Goal: Information Seeking & Learning: Learn about a topic

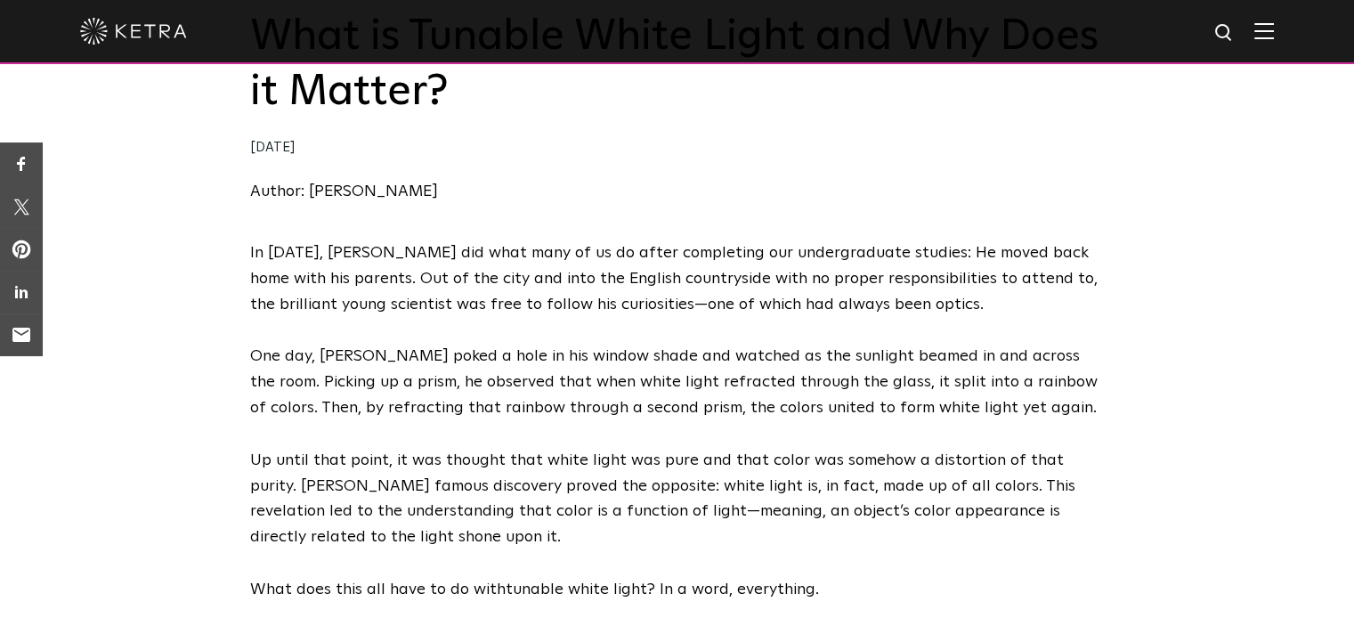
scroll to position [267, 0]
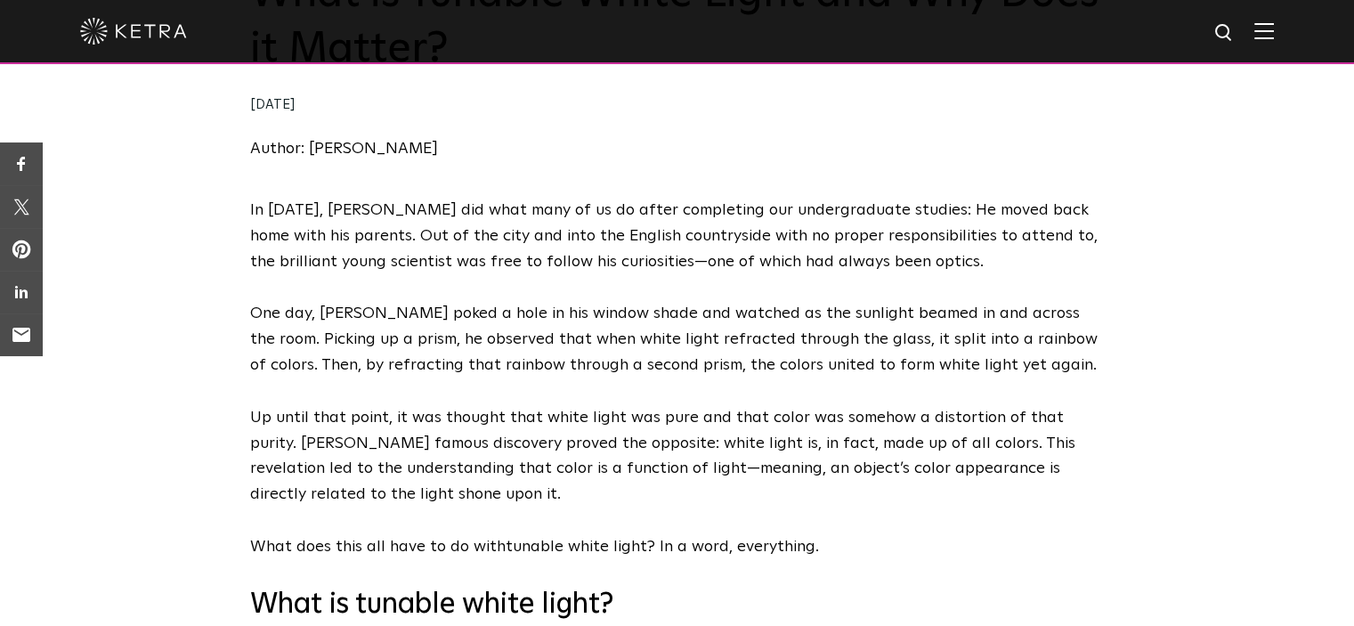
click at [797, 200] on p "In [DATE], [PERSON_NAME] did what many of us do after completing our undergradu…" at bounding box center [677, 236] width 854 height 77
click at [802, 223] on p "In [DATE], [PERSON_NAME] did what many of us do after completing our undergradu…" at bounding box center [677, 236] width 854 height 77
click at [795, 213] on p "In [DATE], [PERSON_NAME] did what many of us do after completing our undergradu…" at bounding box center [677, 236] width 854 height 77
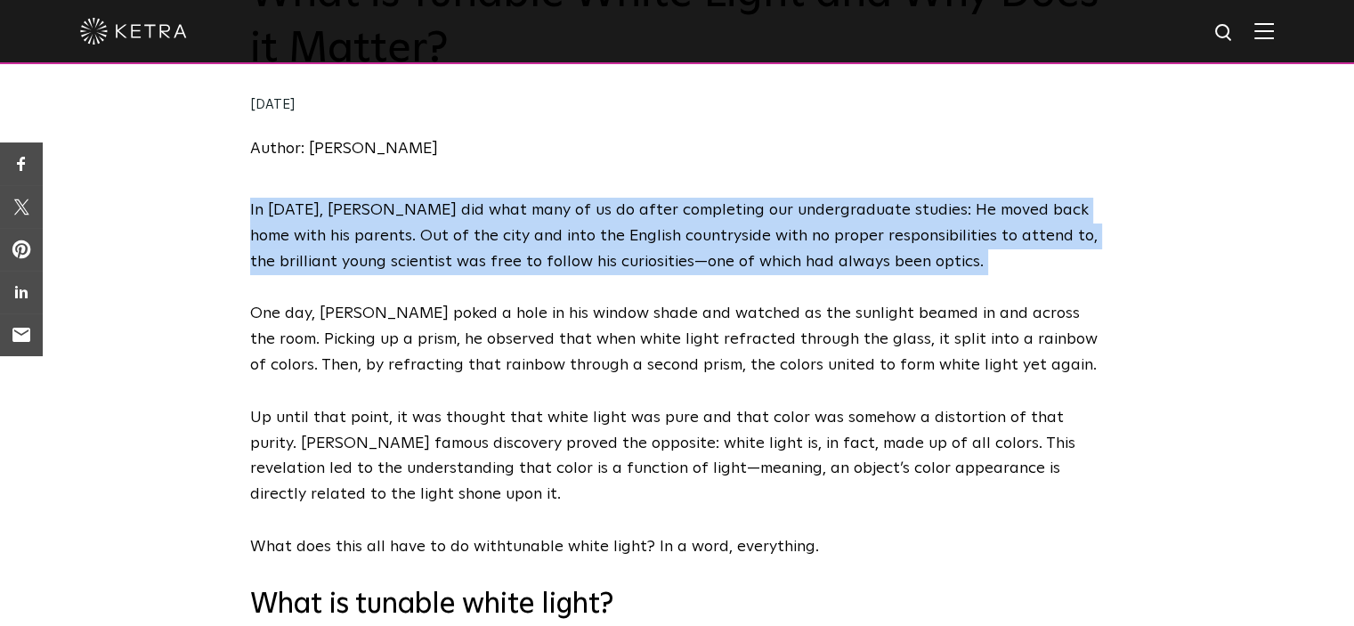
click at [795, 212] on p "In [DATE], [PERSON_NAME] did what many of us do after completing our undergradu…" at bounding box center [677, 236] width 854 height 77
click at [886, 205] on p "In [DATE], [PERSON_NAME] did what many of us do after completing our undergradu…" at bounding box center [677, 236] width 854 height 77
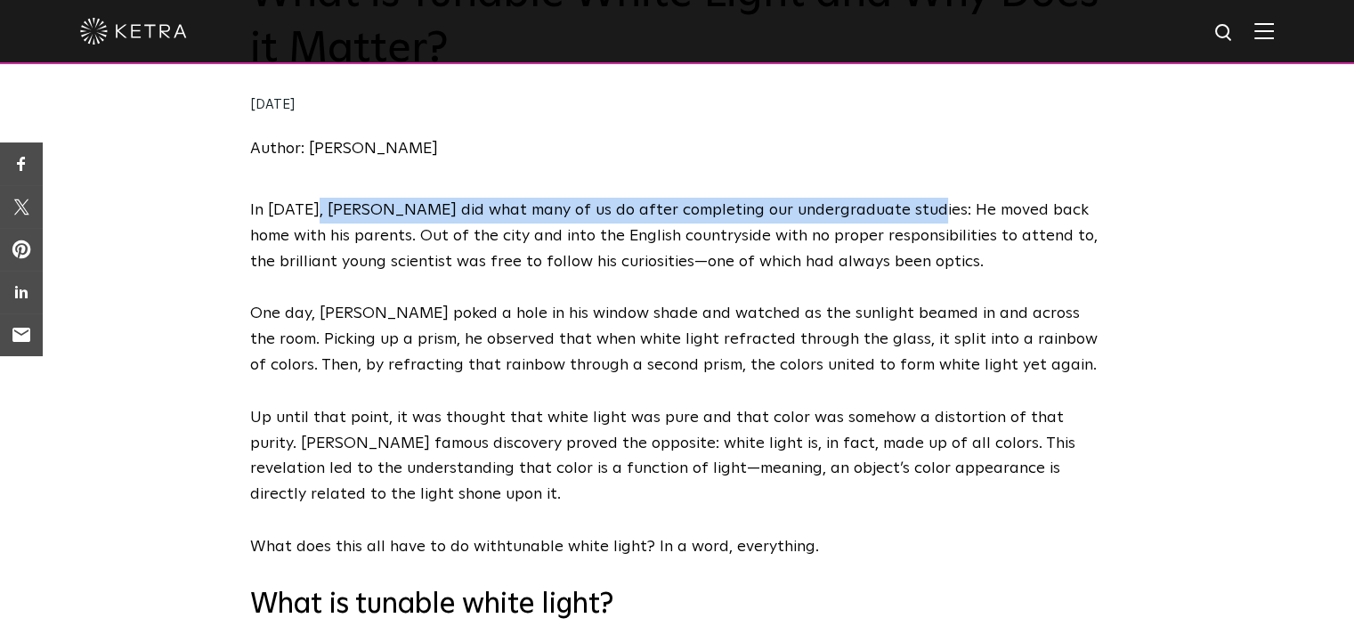
drag, startPoint x: 904, startPoint y: 209, endPoint x: 309, endPoint y: 218, distance: 595.5
click at [309, 218] on p "In [DATE], [PERSON_NAME] did what many of us do after completing our undergradu…" at bounding box center [677, 236] width 854 height 77
click at [566, 198] on p "In [DATE], [PERSON_NAME] did what many of us do after completing our undergradu…" at bounding box center [677, 236] width 854 height 77
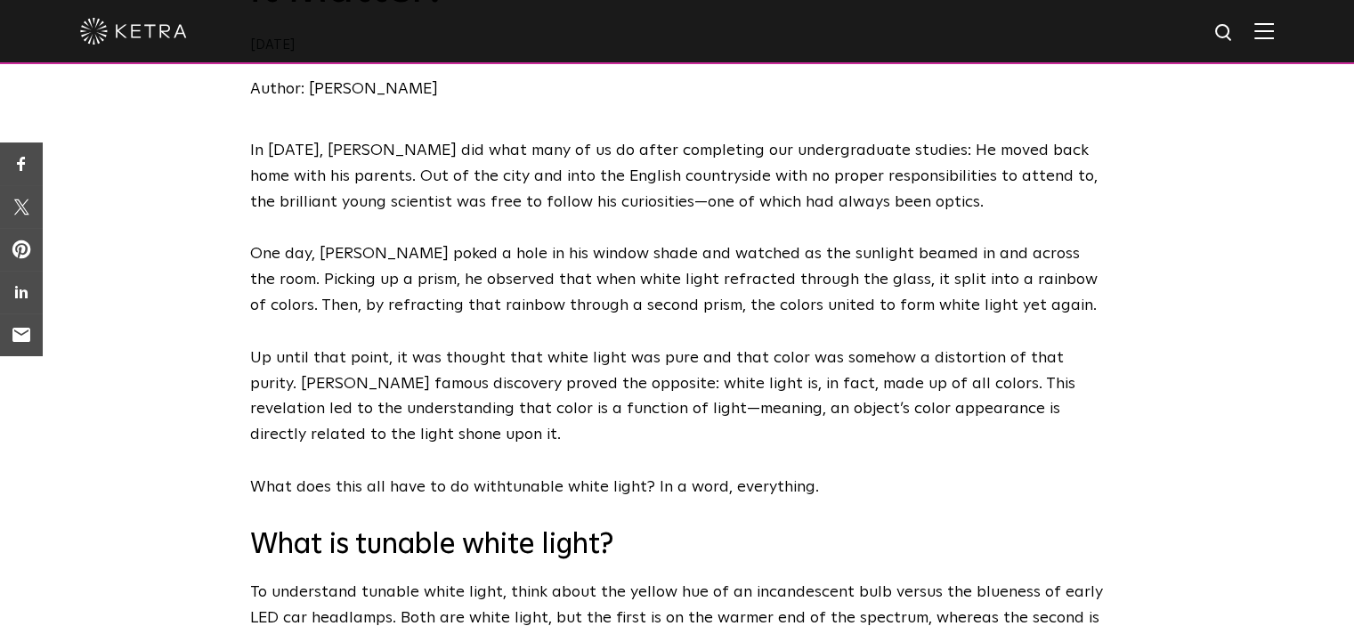
scroll to position [356, 0]
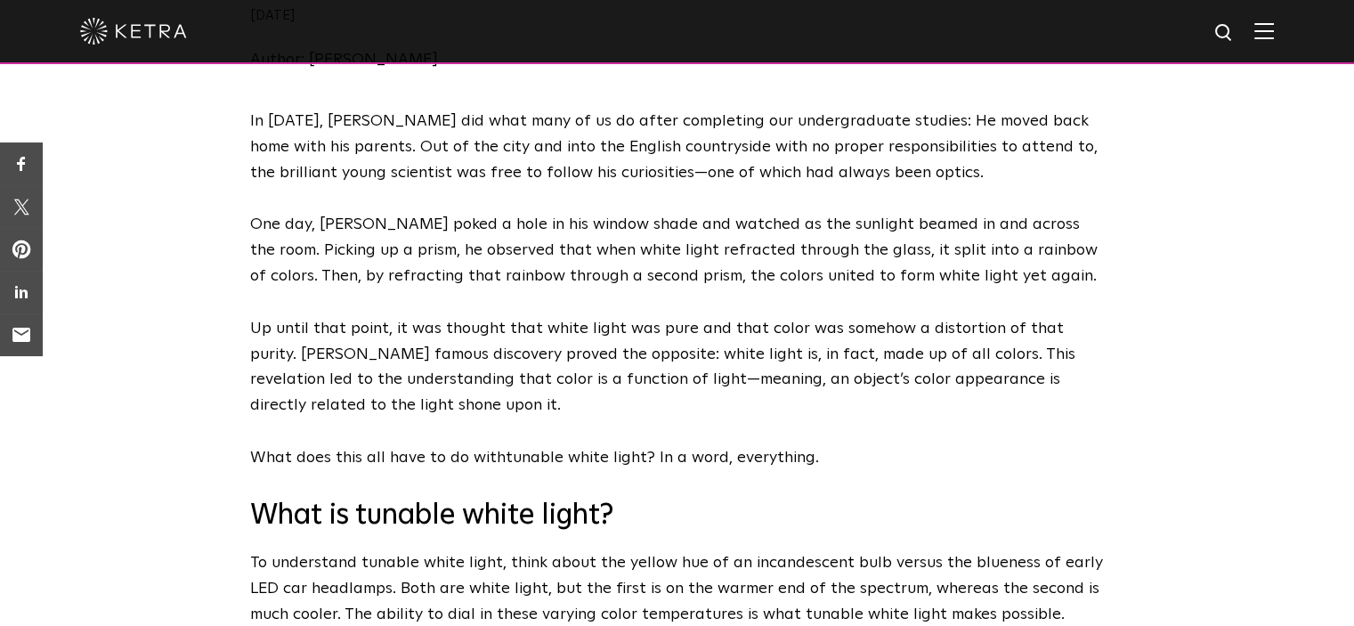
click at [969, 146] on p "In [DATE], [PERSON_NAME] did what many of us do after completing our undergradu…" at bounding box center [677, 147] width 854 height 77
click at [956, 148] on p "In [DATE], [PERSON_NAME] did what many of us do after completing our undergradu…" at bounding box center [677, 147] width 854 height 77
click at [962, 145] on p "In [DATE], [PERSON_NAME] did what many of us do after completing our undergradu…" at bounding box center [677, 147] width 854 height 77
drag, startPoint x: 724, startPoint y: 146, endPoint x: 1007, endPoint y: 141, distance: 283.1
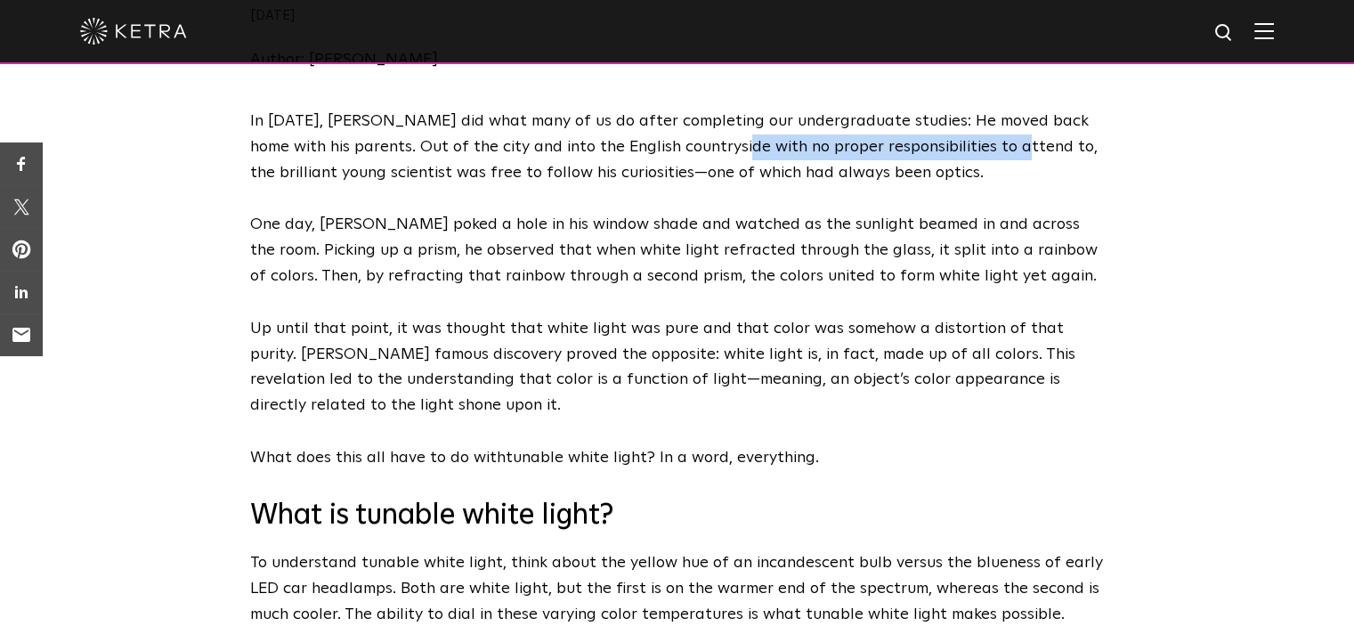
click at [1005, 141] on p "In [DATE], [PERSON_NAME] did what many of us do after completing our undergradu…" at bounding box center [677, 147] width 854 height 77
click at [805, 152] on p "In [DATE], [PERSON_NAME] did what many of us do after completing our undergradu…" at bounding box center [677, 147] width 854 height 77
drag, startPoint x: 721, startPoint y: 143, endPoint x: 1031, endPoint y: 150, distance: 309.8
click at [1031, 150] on p "In [DATE], [PERSON_NAME] did what many of us do after completing our undergradu…" at bounding box center [677, 147] width 854 height 77
click at [660, 151] on p "In [DATE], [PERSON_NAME] did what many of us do after completing our undergradu…" at bounding box center [677, 147] width 854 height 77
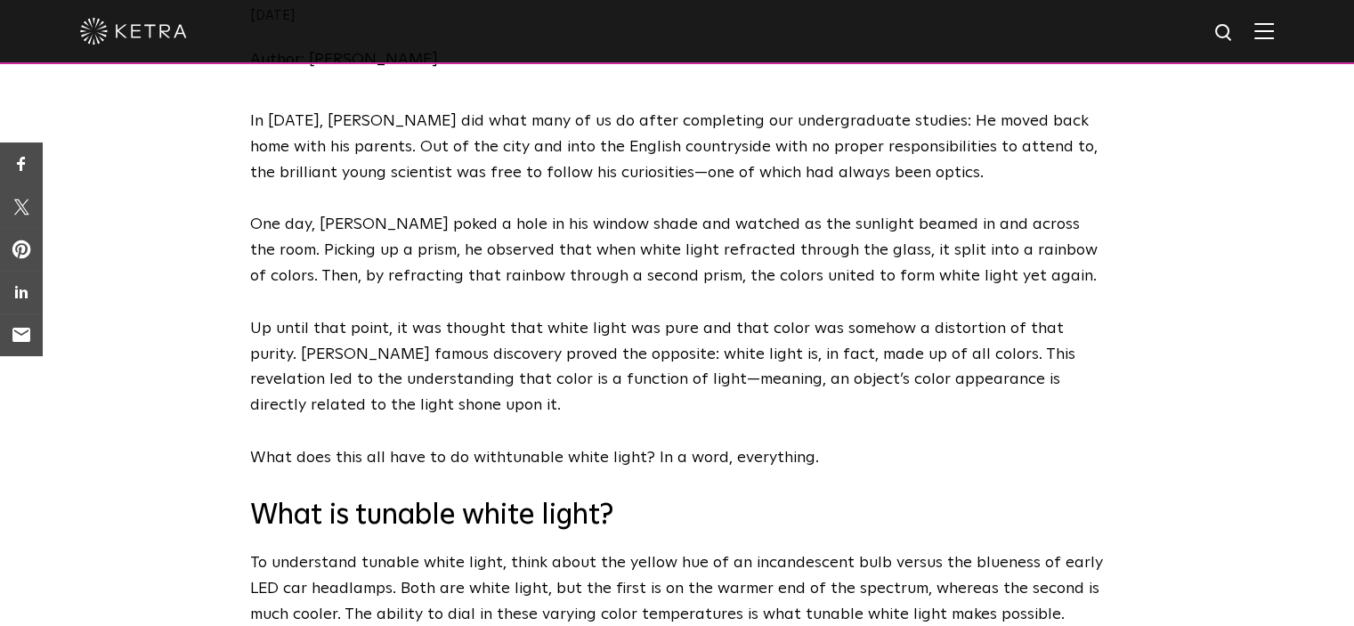
click at [628, 174] on p "In [DATE], [PERSON_NAME] did what many of us do after completing our undergradu…" at bounding box center [677, 147] width 854 height 77
click at [420, 226] on p "One day, [PERSON_NAME] poked a hole in his window shade and watched as the sunl…" at bounding box center [677, 250] width 854 height 77
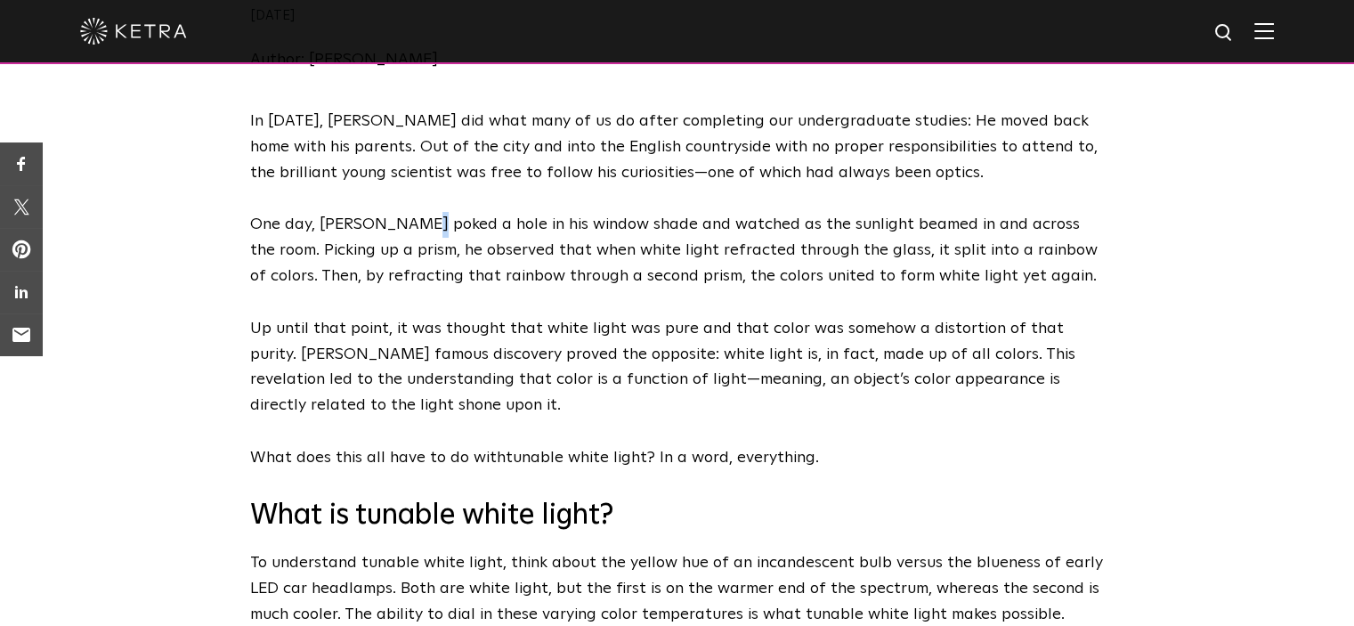
click at [422, 226] on p "One day, [PERSON_NAME] poked a hole in his window shade and watched as the sunl…" at bounding box center [677, 250] width 854 height 77
click at [404, 229] on p "One day, [PERSON_NAME] poked a hole in his window shade and watched as the sunl…" at bounding box center [677, 250] width 854 height 77
click at [368, 229] on p "One day, [PERSON_NAME] poked a hole in his window shade and watched as the sunl…" at bounding box center [677, 250] width 854 height 77
drag, startPoint x: 381, startPoint y: 225, endPoint x: 477, endPoint y: 217, distance: 96.5
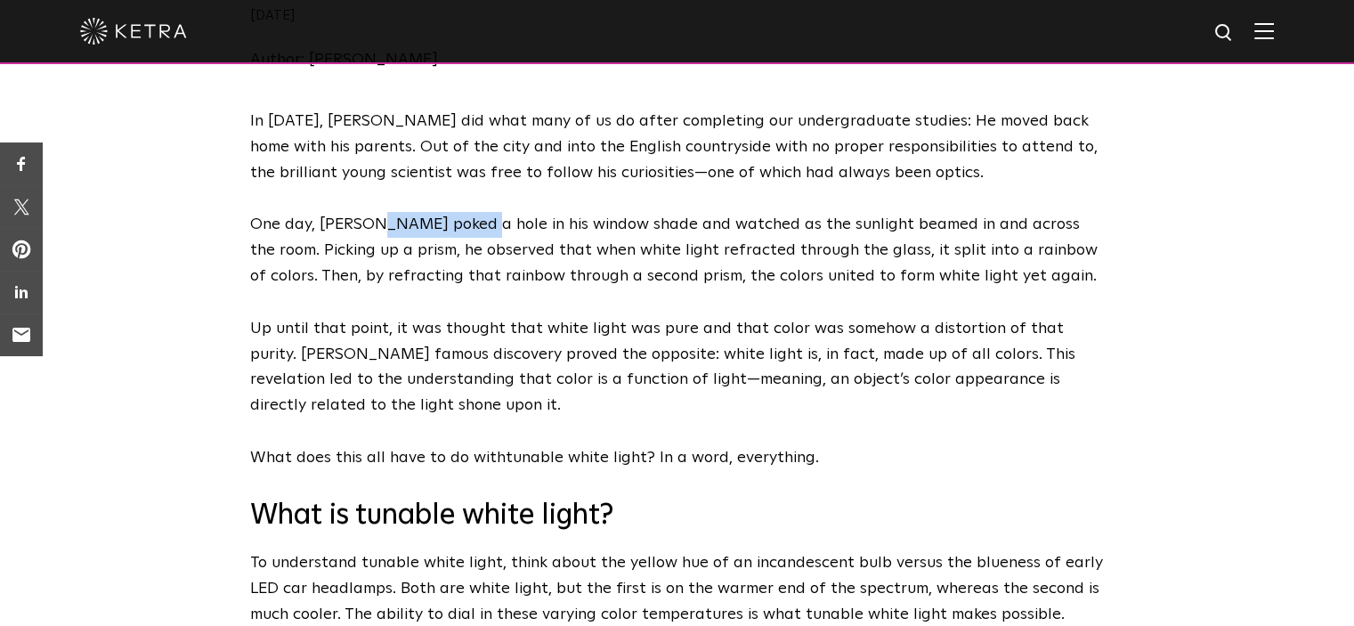
click at [477, 217] on p "One day, [PERSON_NAME] poked a hole in his window shade and watched as the sunl…" at bounding box center [677, 250] width 854 height 77
click at [386, 215] on p "One day, [PERSON_NAME] poked a hole in his window shade and watched as the sunl…" at bounding box center [677, 250] width 854 height 77
click at [976, 229] on p "One day, [PERSON_NAME] poked a hole in his window shade and watched as the sunl…" at bounding box center [677, 250] width 854 height 77
click at [761, 241] on p "One day, [PERSON_NAME] poked a hole in his window shade and watched as the sunl…" at bounding box center [677, 250] width 854 height 77
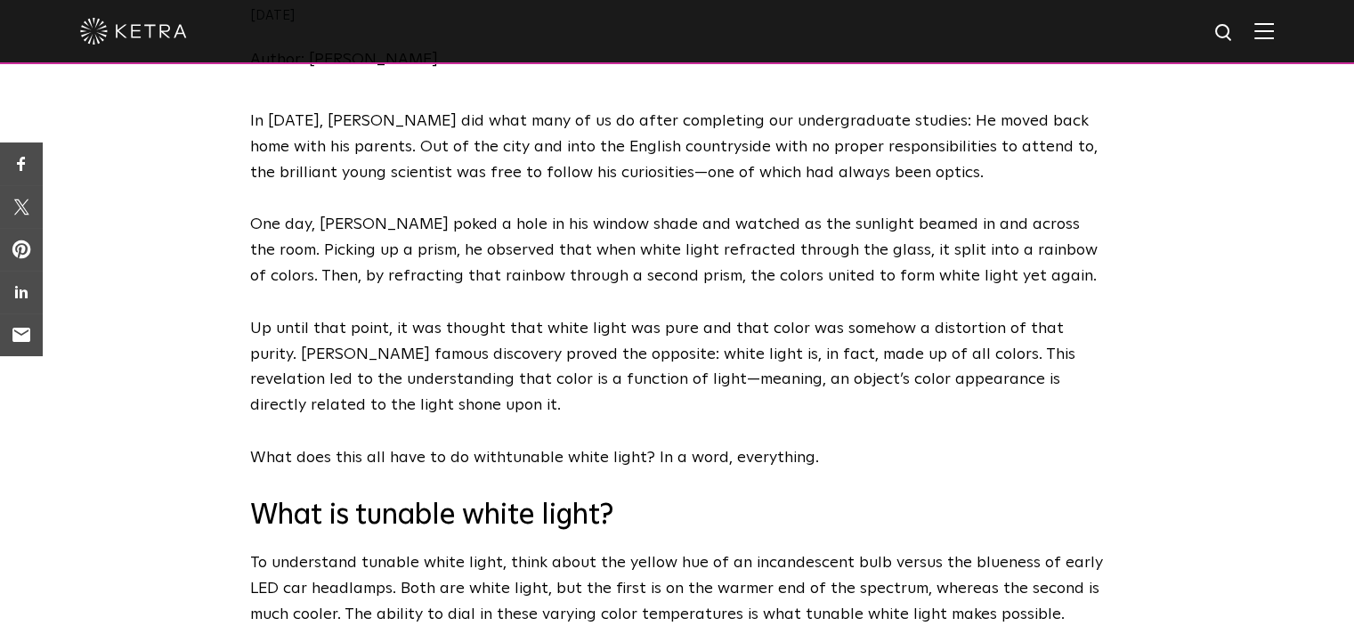
click at [688, 258] on p "One day, [PERSON_NAME] poked a hole in his window shade and watched as the sunl…" at bounding box center [677, 250] width 854 height 77
click at [687, 258] on p "One day, [PERSON_NAME] poked a hole in his window shade and watched as the sunl…" at bounding box center [677, 250] width 854 height 77
click at [602, 258] on p "One day, [PERSON_NAME] poked a hole in his window shade and watched as the sunl…" at bounding box center [677, 250] width 854 height 77
click at [723, 248] on p "One day, [PERSON_NAME] poked a hole in his window shade and watched as the sunl…" at bounding box center [677, 250] width 854 height 77
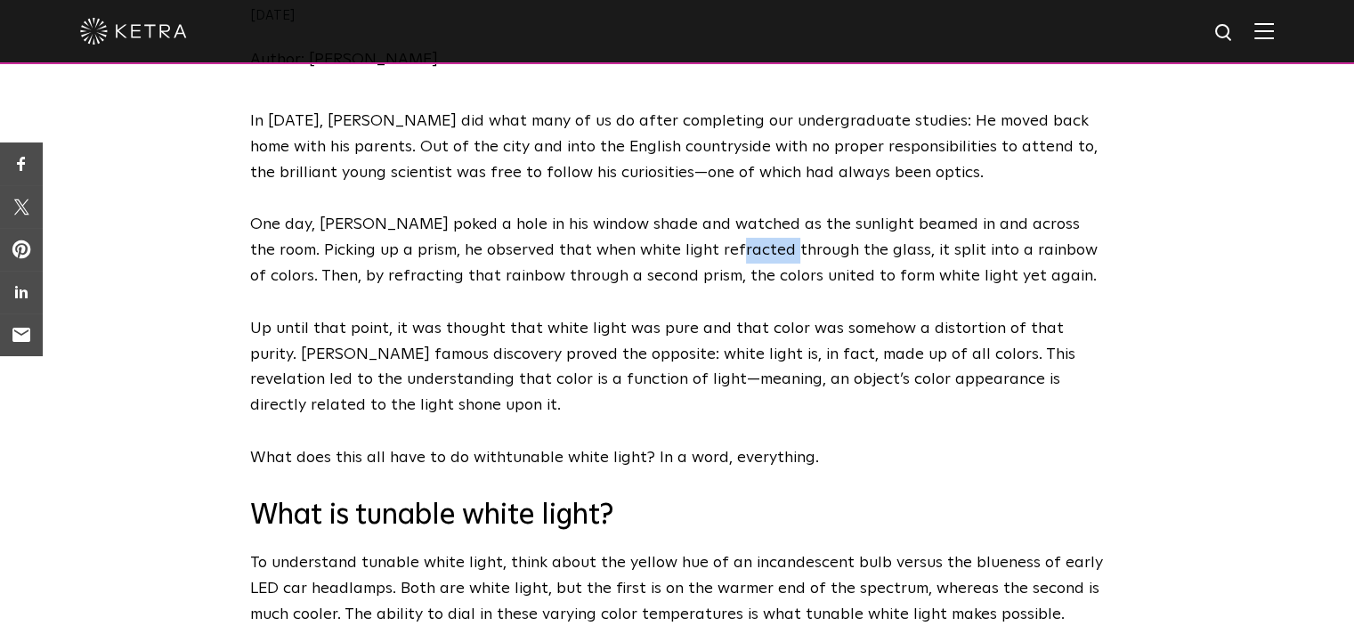
click at [723, 247] on p "One day, [PERSON_NAME] poked a hole in his window shade and watched as the sunl…" at bounding box center [677, 250] width 854 height 77
click at [640, 247] on p "One day, [PERSON_NAME] poked a hole in his window shade and watched as the sunl…" at bounding box center [677, 250] width 854 height 77
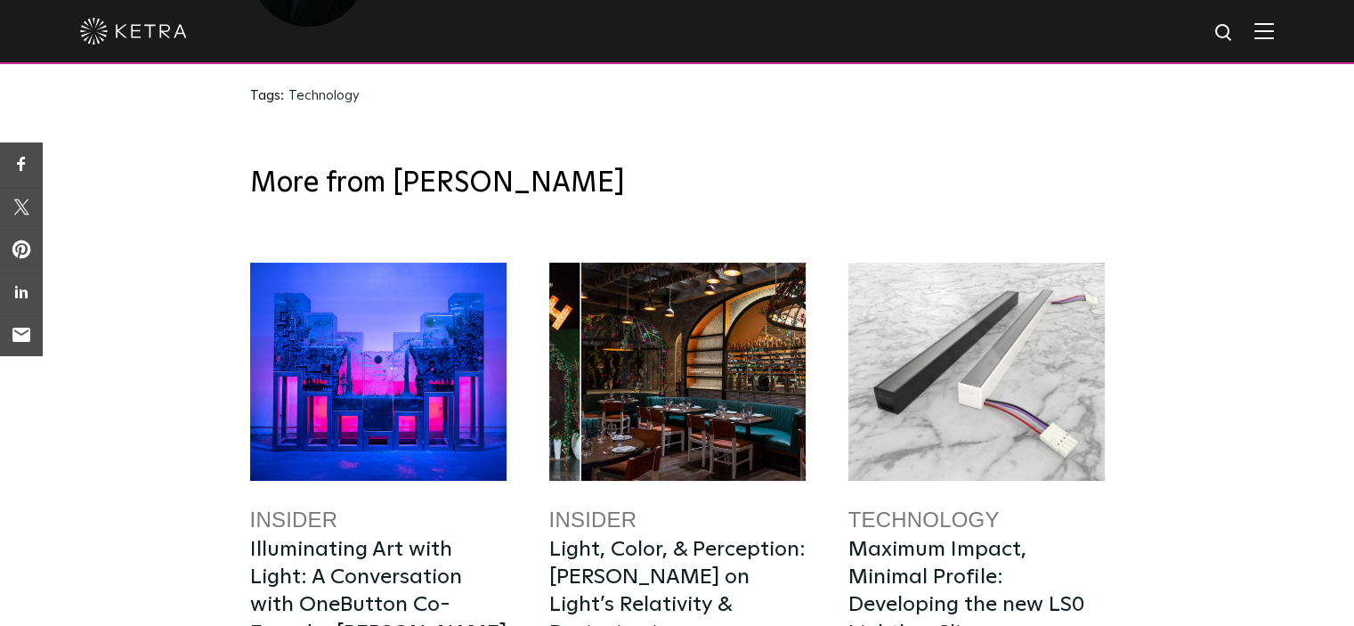
scroll to position [6676, 0]
